Goal: Task Accomplishment & Management: Use online tool/utility

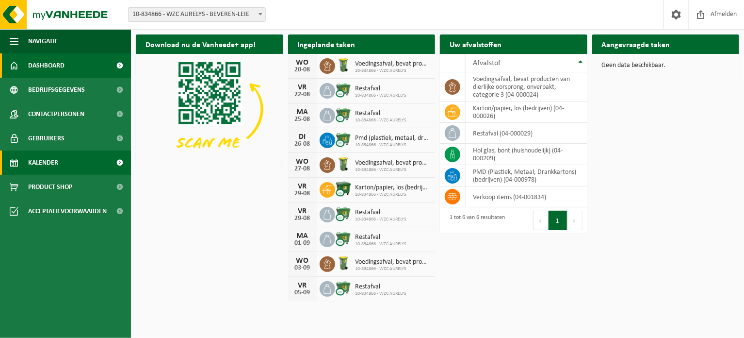
click at [45, 163] on span "Kalender" at bounding box center [43, 162] width 30 height 24
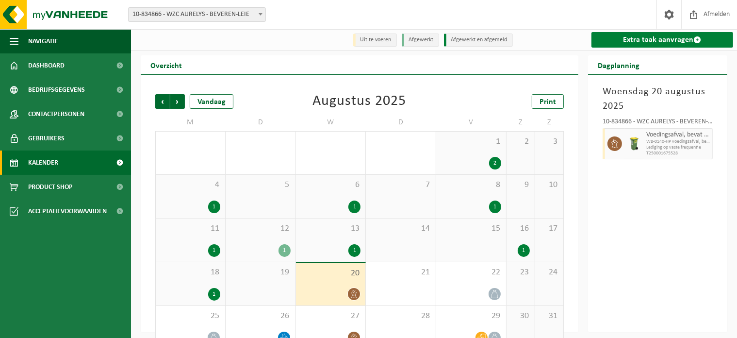
click at [654, 38] on link "Extra taak aanvragen" at bounding box center [662, 40] width 142 height 16
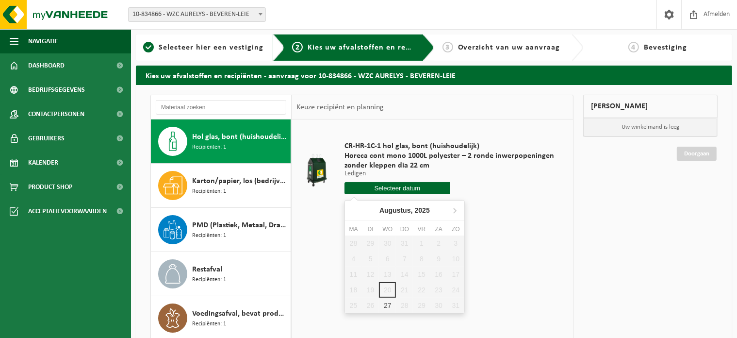
click at [418, 184] on input "text" at bounding box center [397, 188] width 106 height 12
click at [719, 16] on span "Afmelden" at bounding box center [716, 14] width 31 height 29
